Goal: Communication & Community: Share content

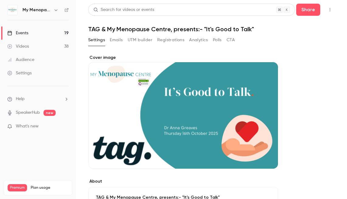
click at [22, 34] on div "Events" at bounding box center [17, 33] width 21 height 6
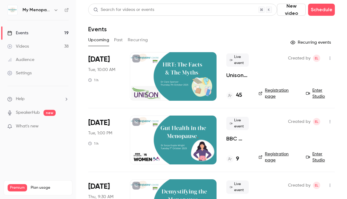
click at [22, 34] on div "Events" at bounding box center [17, 33] width 21 height 6
click at [54, 10] on icon "button" at bounding box center [56, 10] width 5 height 5
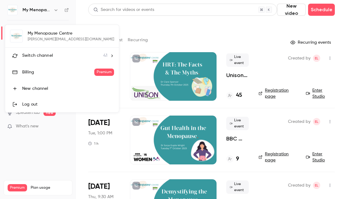
click at [40, 55] on span "Switch channel" at bounding box center [37, 56] width 31 height 6
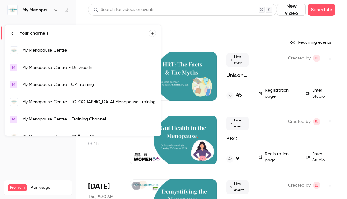
scroll to position [436, 0]
click at [52, 119] on div "My Menopause Centre - Training Channel" at bounding box center [89, 119] width 134 height 6
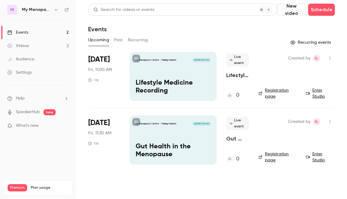
click at [186, 74] on div "My Menopause Centre - Training Channel Oct 3, 11:00 AM Lifestyle Medicine Recor…" at bounding box center [173, 76] width 87 height 49
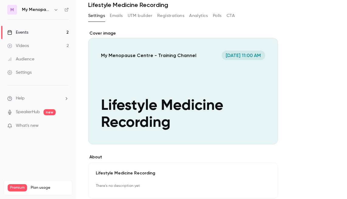
scroll to position [21, 0]
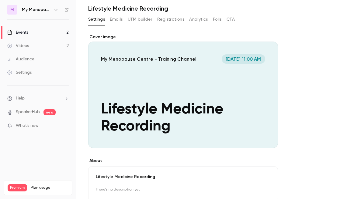
click at [232, 98] on div "Cover image" at bounding box center [183, 91] width 190 height 114
click at [0, 0] on input "My Menopause Centre - Training Channel Oct 3, 11:00 AM Lifestyle Medicine Recor…" at bounding box center [0, 0] width 0 height 0
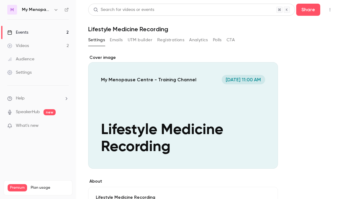
click at [329, 10] on icon "button" at bounding box center [329, 10] width 5 height 4
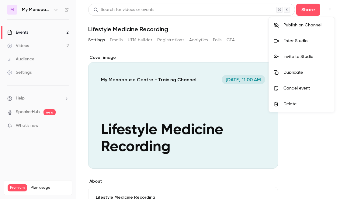
click at [289, 40] on div "Enter Studio" at bounding box center [306, 41] width 46 height 6
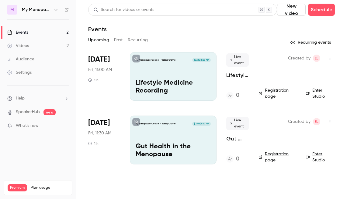
click at [19, 33] on div "Events" at bounding box center [17, 32] width 21 height 6
click at [55, 10] on icon "button" at bounding box center [55, 10] width 3 height 2
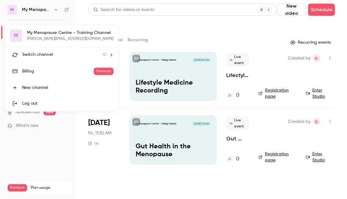
click at [48, 52] on span "Switch channel" at bounding box center [37, 55] width 31 height 6
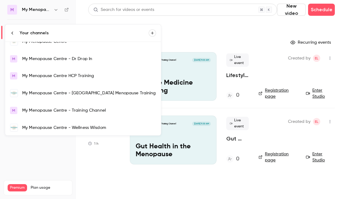
scroll to position [427, 0]
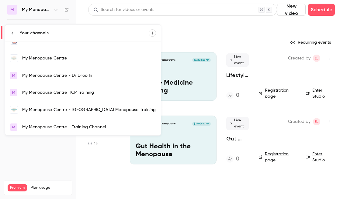
click at [41, 59] on div "My Menopause Centre" at bounding box center [89, 58] width 134 height 6
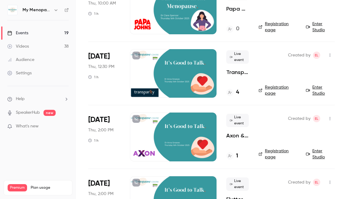
scroll to position [690, 0]
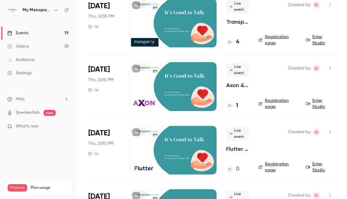
click at [330, 68] on icon "button" at bounding box center [329, 68] width 5 height 4
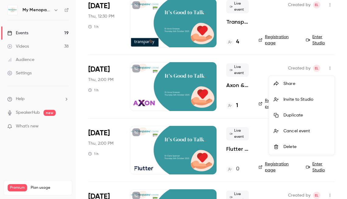
click at [292, 83] on div "Share" at bounding box center [306, 84] width 46 height 6
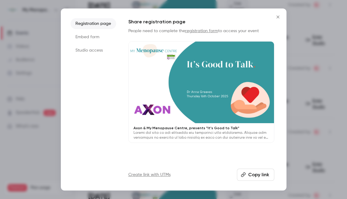
click at [249, 175] on button "Copy link" at bounding box center [255, 175] width 37 height 12
click at [278, 16] on icon "Close" at bounding box center [277, 17] width 7 height 5
